Goal: Task Accomplishment & Management: Use online tool/utility

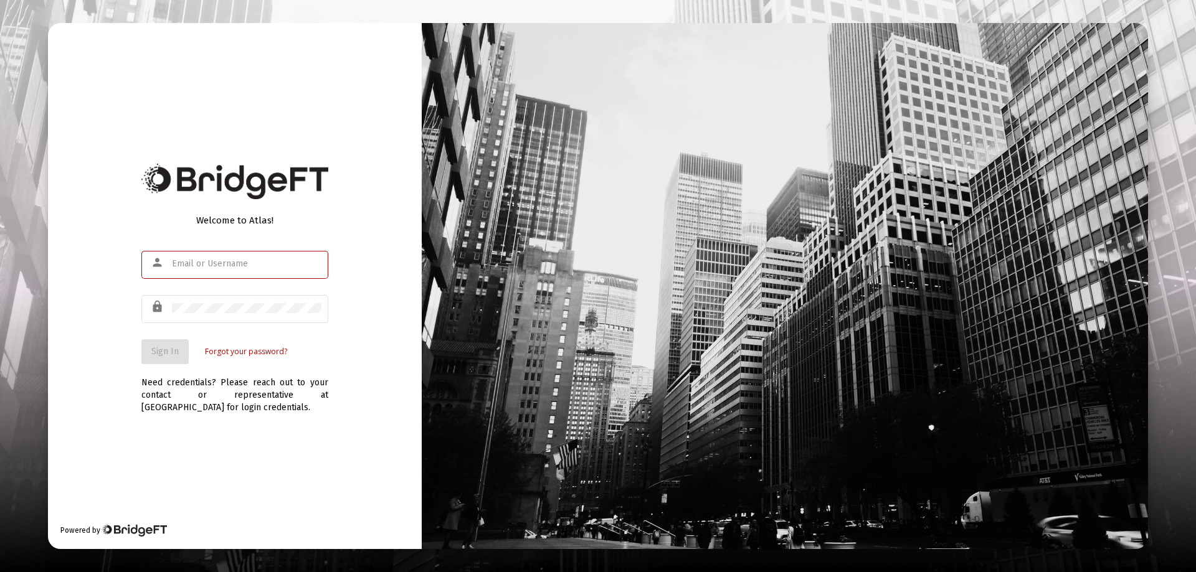
type input "[EMAIL_ADDRESS][DOMAIN_NAME]"
click at [126, 357] on div "Welcome to Atlas! person [EMAIL_ADDRESS][DOMAIN_NAME] lock Sign In Forgot your …" at bounding box center [235, 286] width 374 height 526
click at [169, 352] on span "Sign In" at bounding box center [164, 351] width 27 height 11
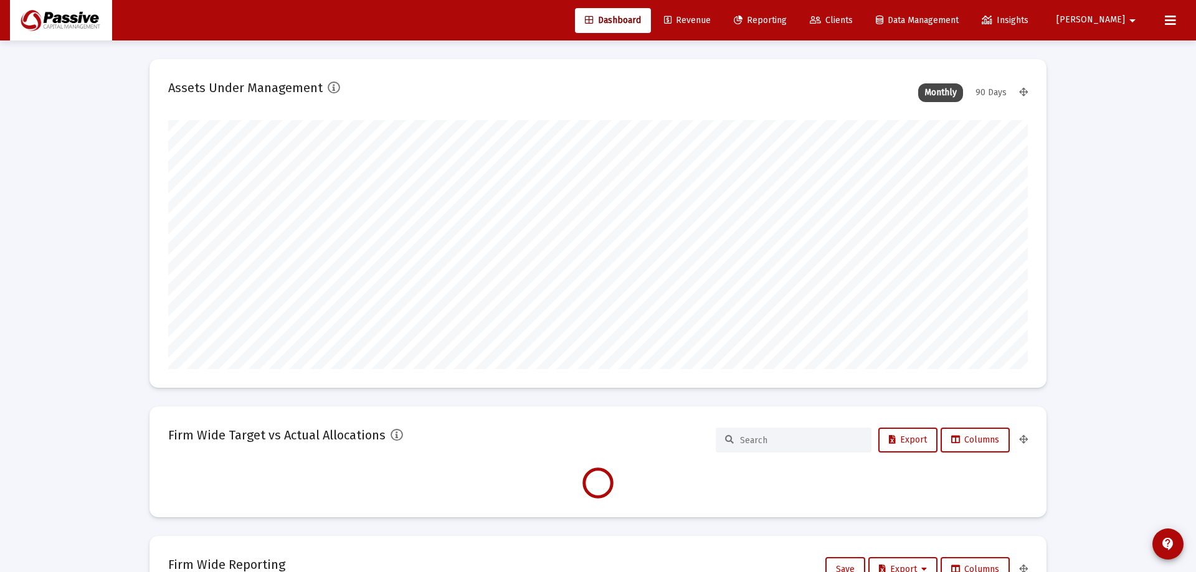
type input "[DATE]"
click at [777, 19] on span "Reporting" at bounding box center [750, 20] width 53 height 11
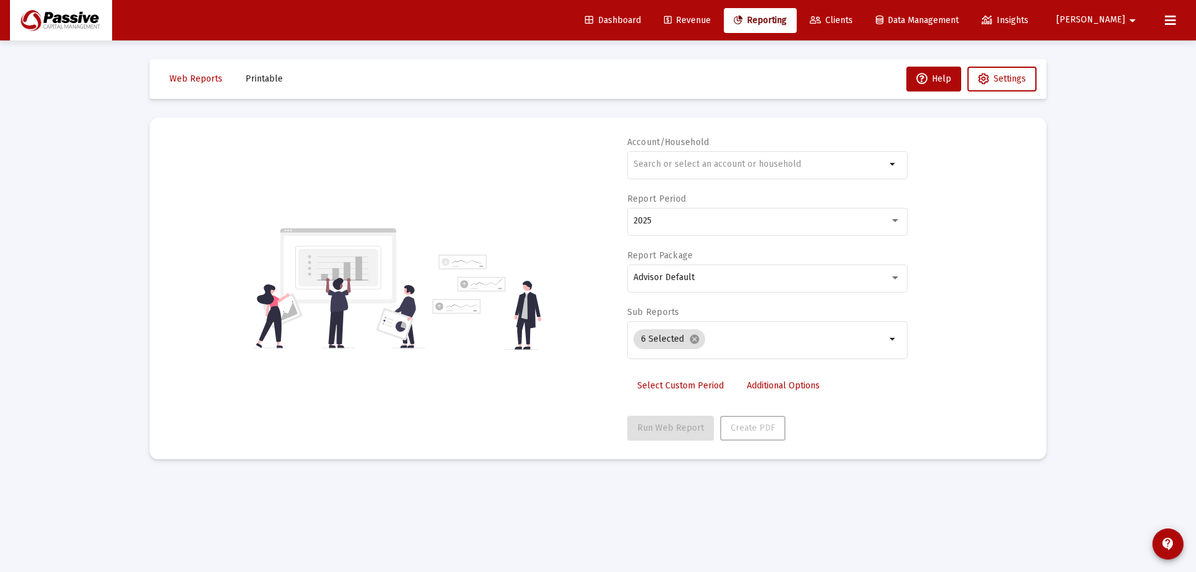
click at [641, 20] on span "Dashboard" at bounding box center [613, 20] width 56 height 11
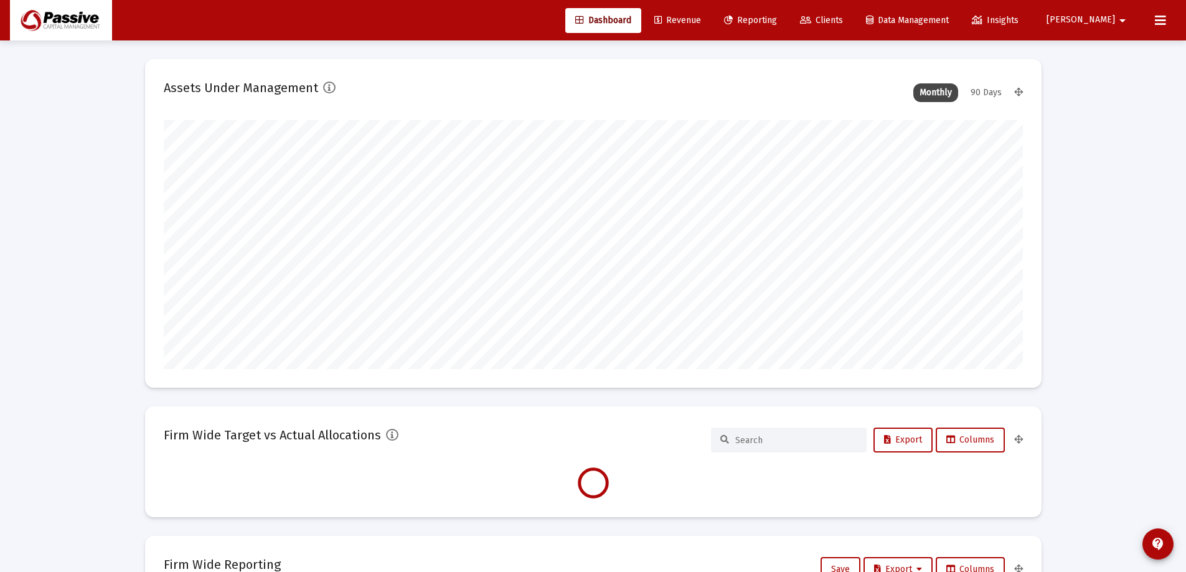
scroll to position [249, 463]
click at [983, 98] on div "90 Days" at bounding box center [987, 92] width 44 height 19
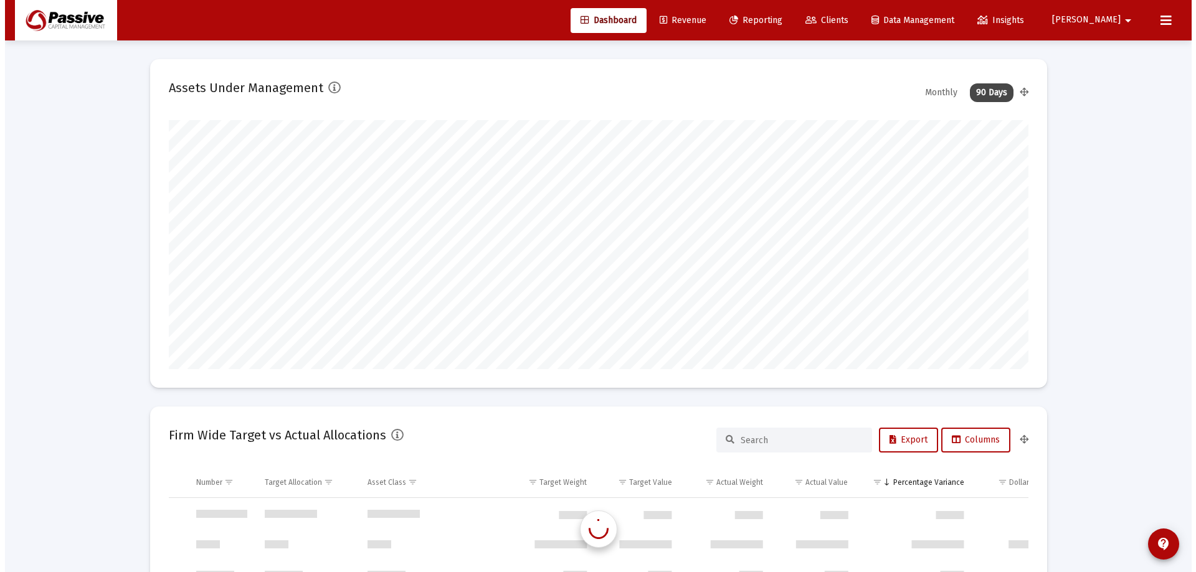
scroll to position [598, 0]
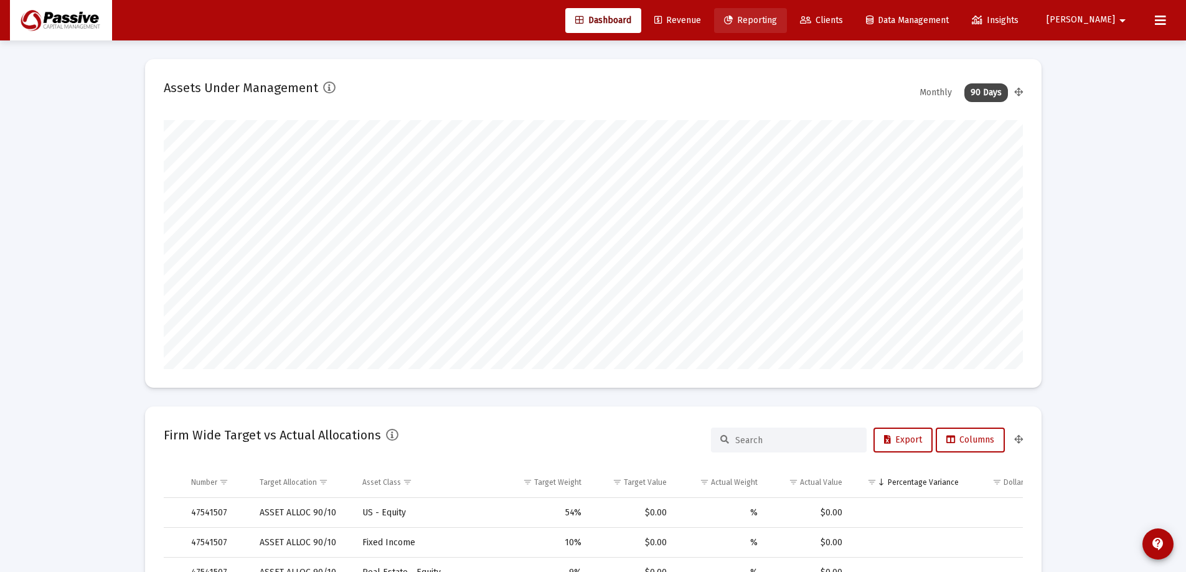
click at [777, 19] on span "Reporting" at bounding box center [750, 20] width 53 height 11
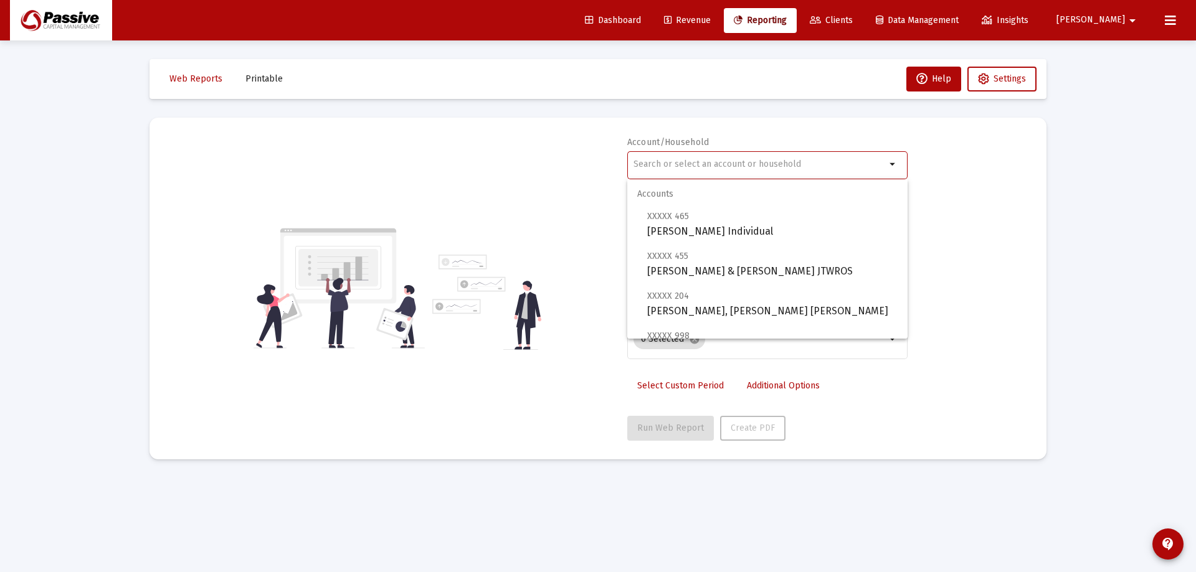
click at [756, 165] on input "text" at bounding box center [759, 164] width 252 height 10
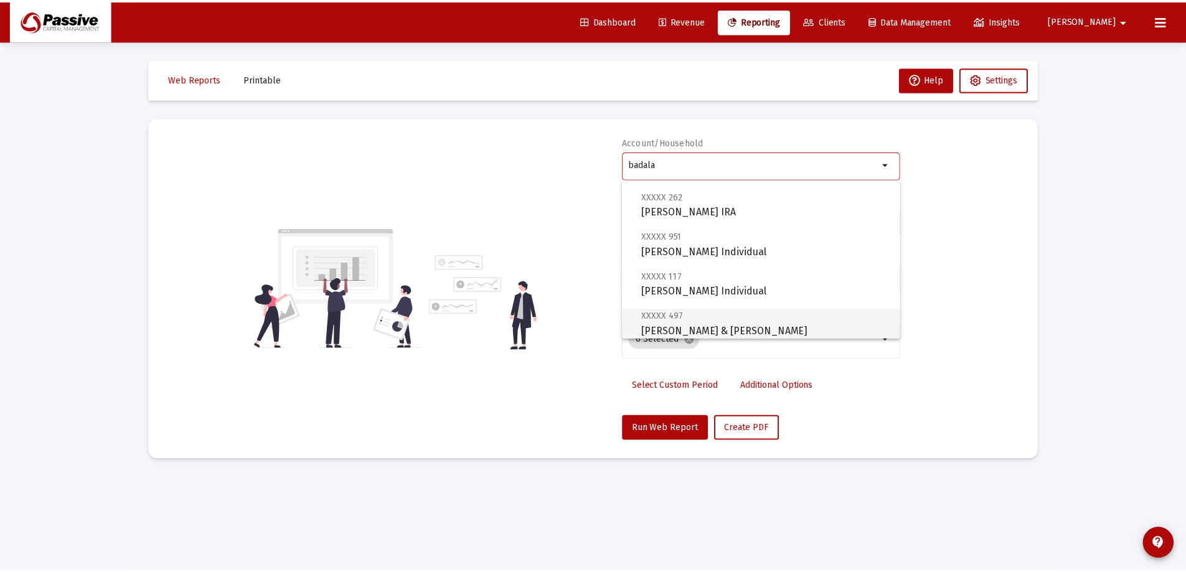
scroll to position [139, 0]
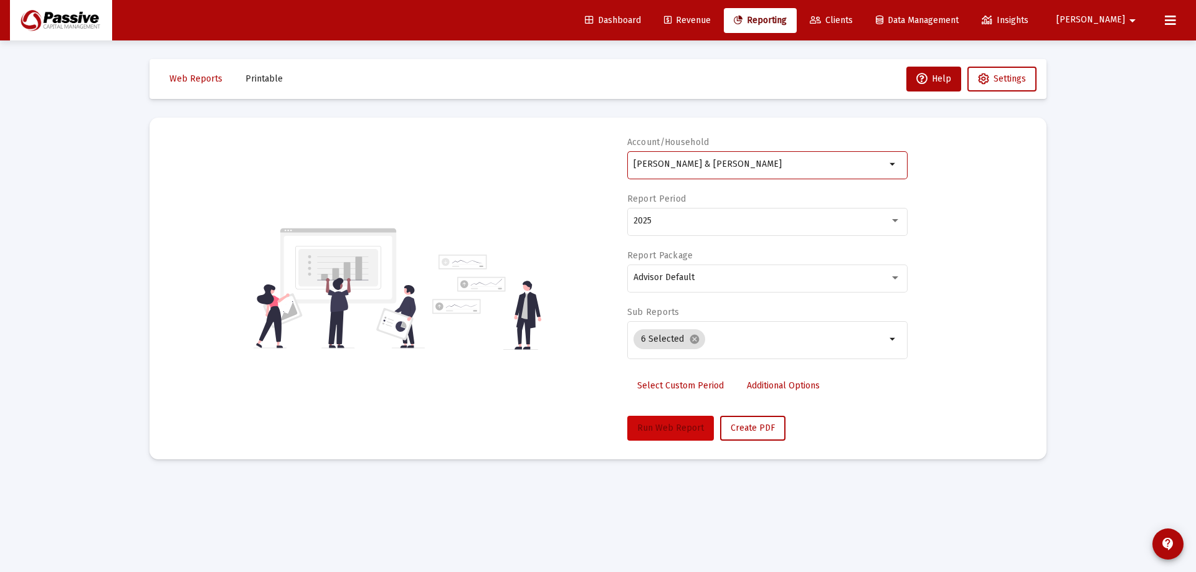
click at [669, 420] on button "Run Web Report" at bounding box center [670, 428] width 87 height 25
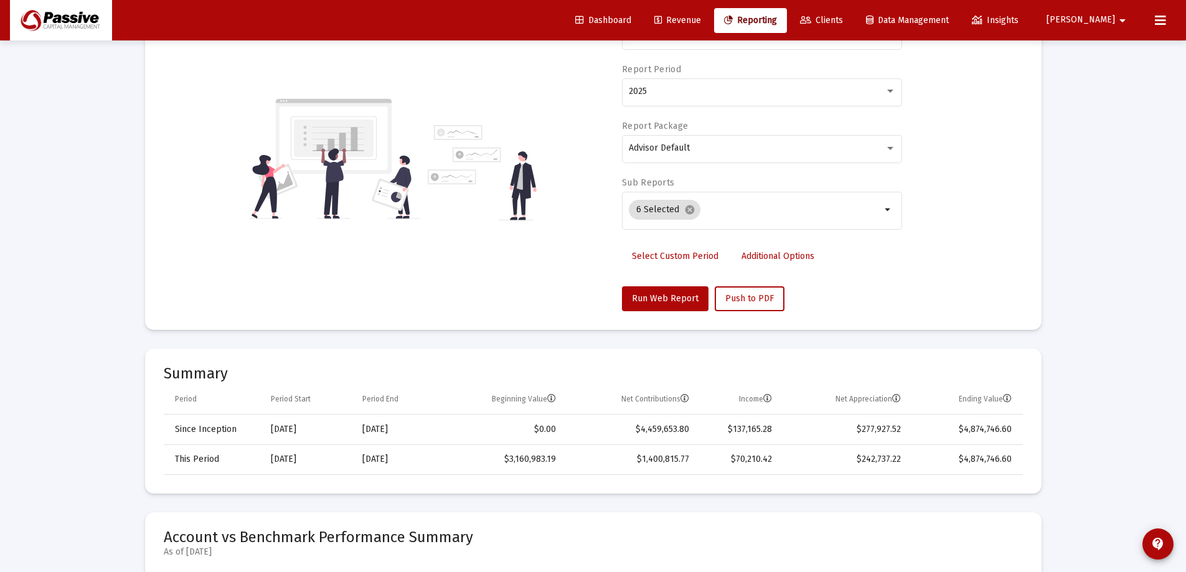
scroll to position [0, 0]
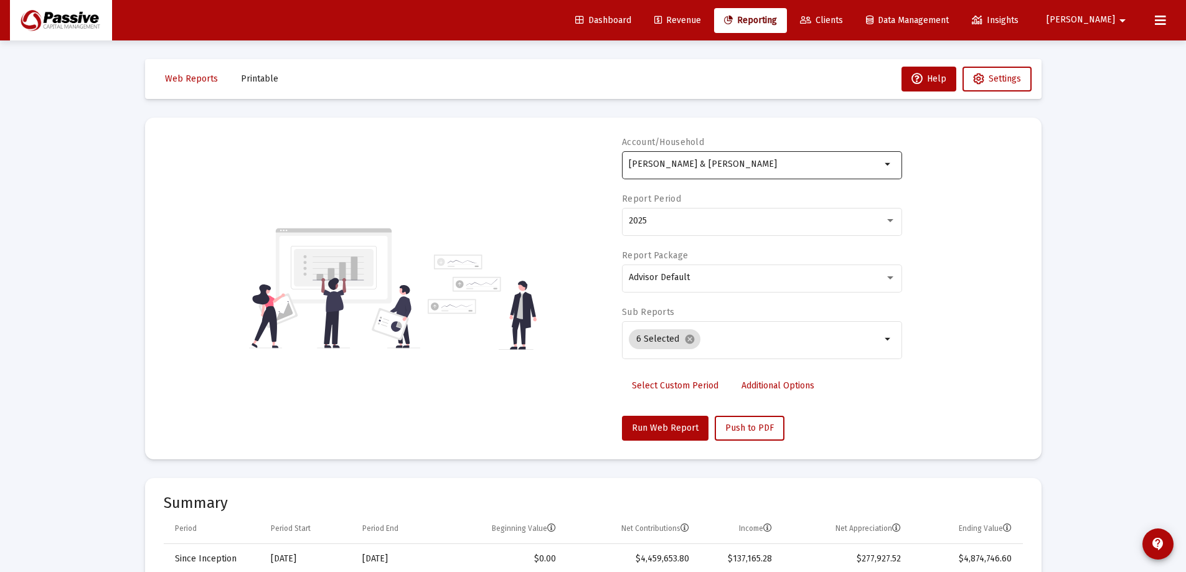
click at [801, 169] on div "[PERSON_NAME] & [PERSON_NAME]" at bounding box center [755, 164] width 252 height 31
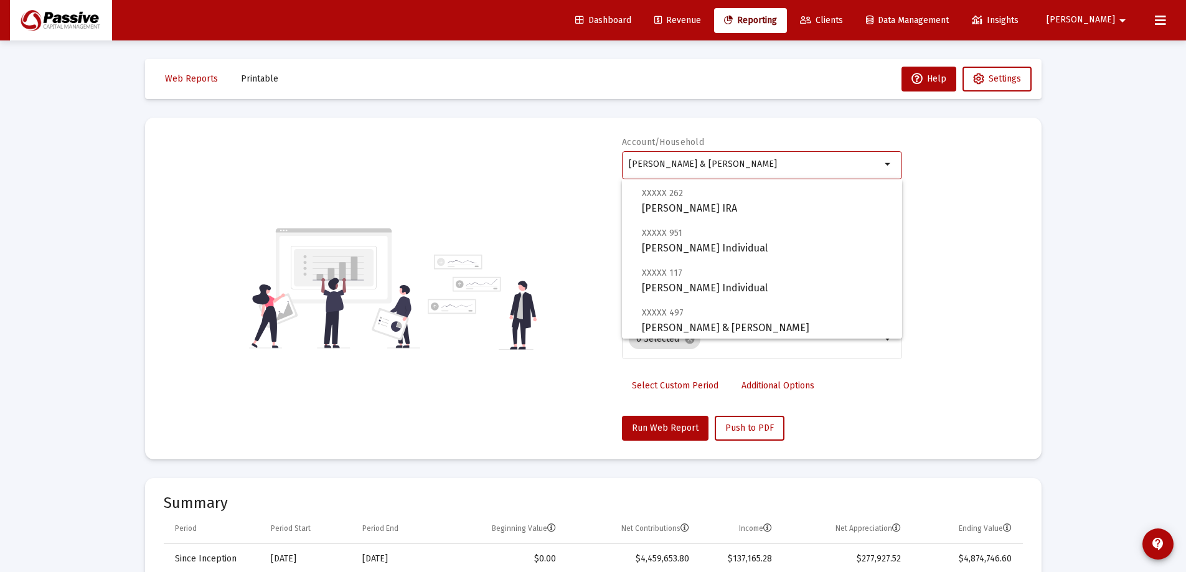
scroll to position [125, 0]
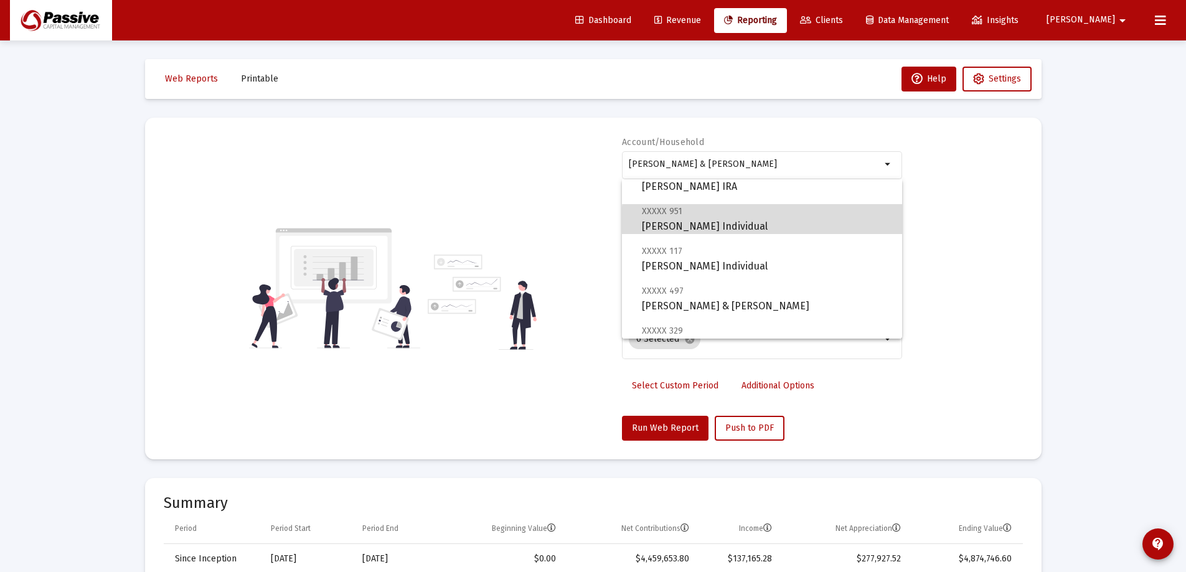
click at [765, 225] on span "XXXXX 951 [PERSON_NAME] Individual" at bounding box center [767, 219] width 250 height 31
type input "[PERSON_NAME] Individual"
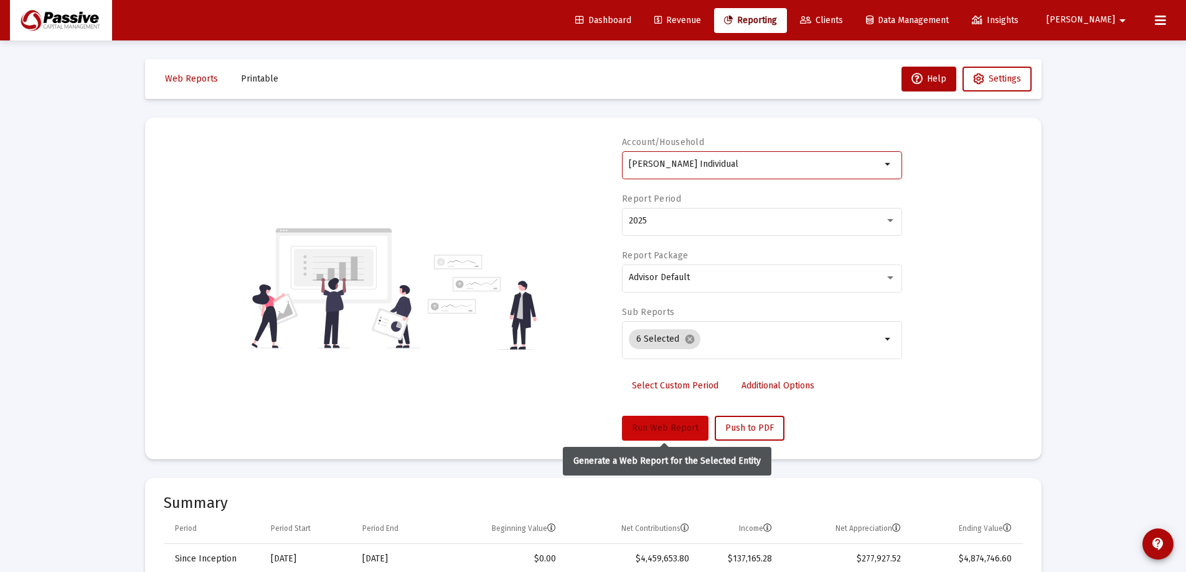
click at [667, 425] on span "Run Web Report" at bounding box center [665, 428] width 67 height 11
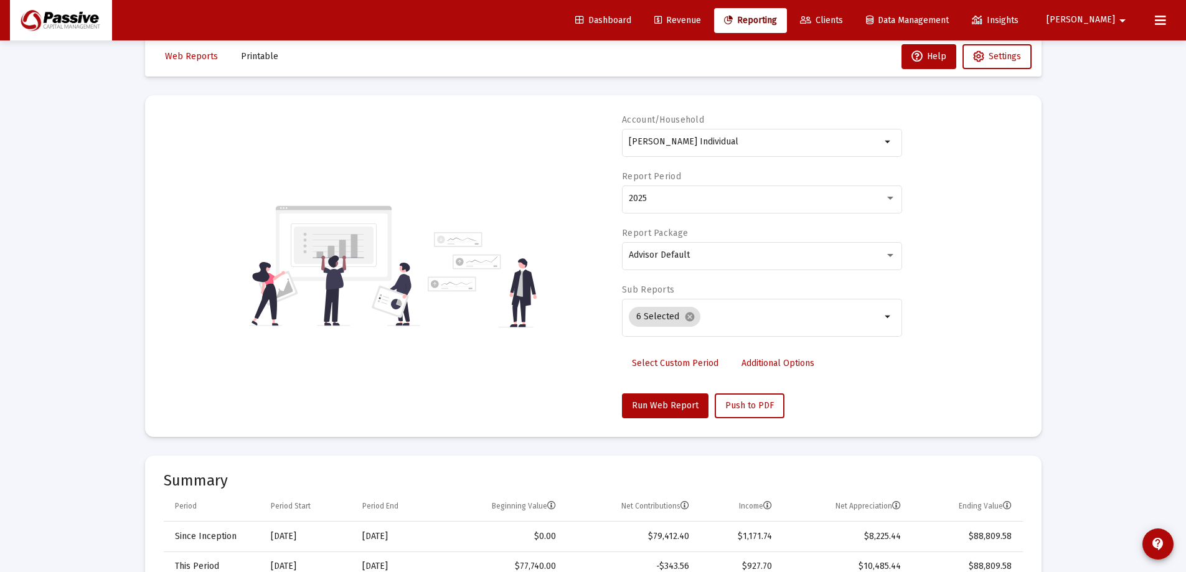
scroll to position [0, 0]
